Goal: Task Accomplishment & Management: Complete application form

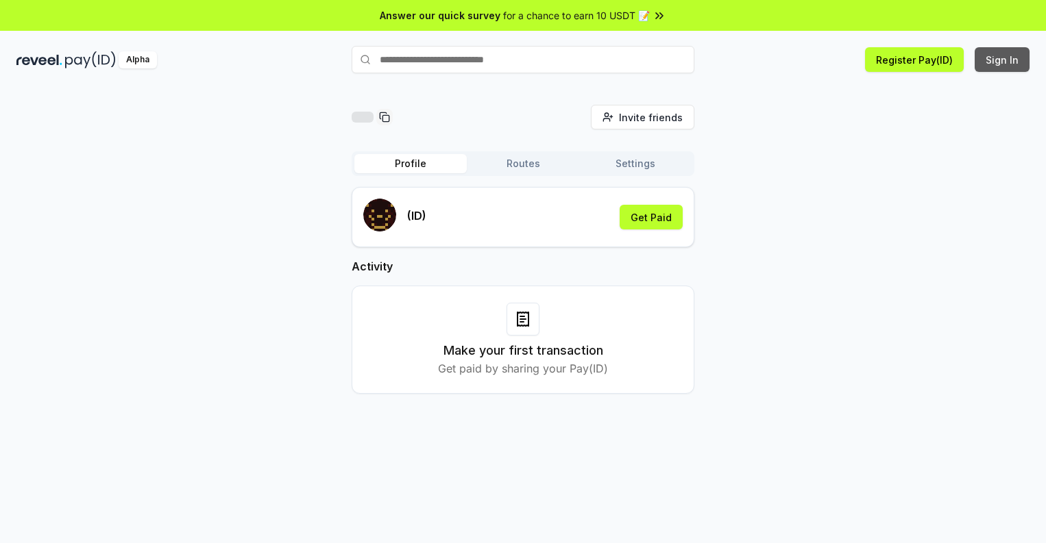
click at [1002, 60] on button "Sign In" at bounding box center [1001, 59] width 55 height 25
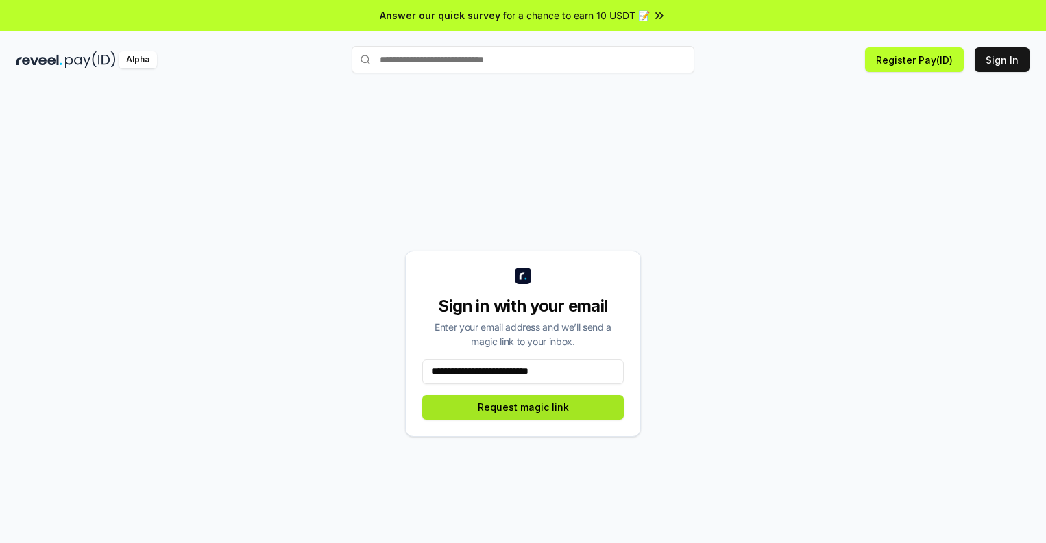
type input "**********"
click at [523, 407] on button "Request magic link" at bounding box center [522, 407] width 201 height 25
